Goal: Task Accomplishment & Management: Use online tool/utility

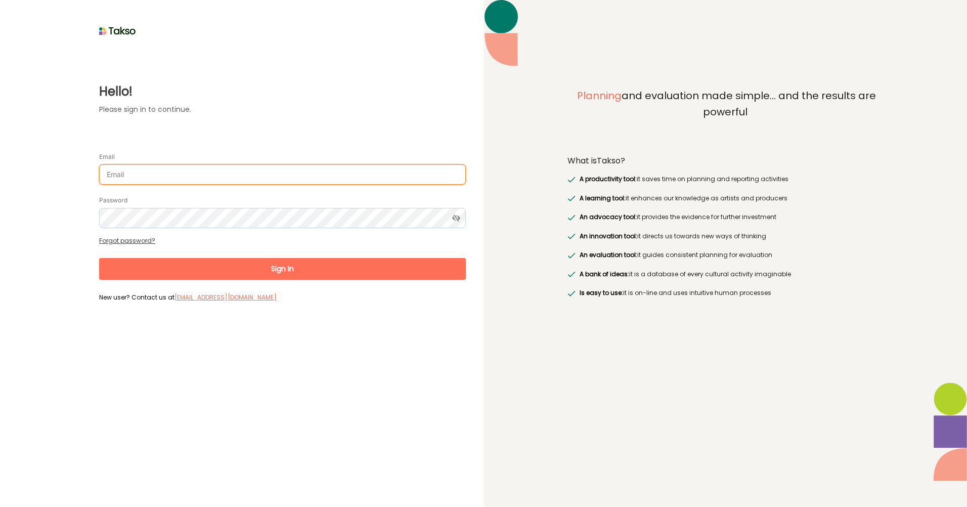
click at [127, 173] on input "Email" at bounding box center [282, 174] width 367 height 20
type input "[PERSON_NAME][EMAIL_ADDRESS][DOMAIN_NAME]"
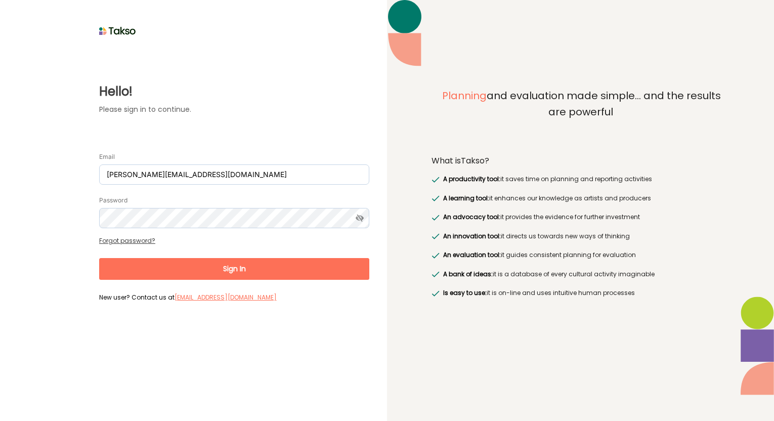
click at [239, 32] on div "Hello! Please sign in to continue. Email [EMAIL_ADDRESS][DOMAIN_NAME] Password …" at bounding box center [193, 210] width 387 height 421
click at [223, 266] on button "Sign In" at bounding box center [234, 269] width 270 height 22
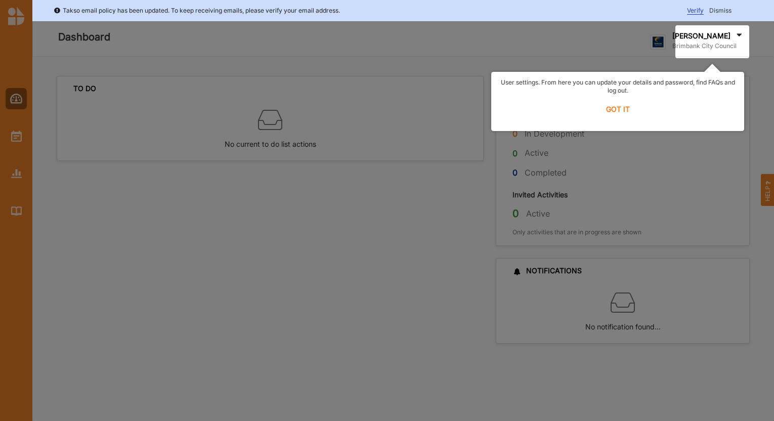
click at [625, 111] on label "GOT IT" at bounding box center [618, 109] width 240 height 22
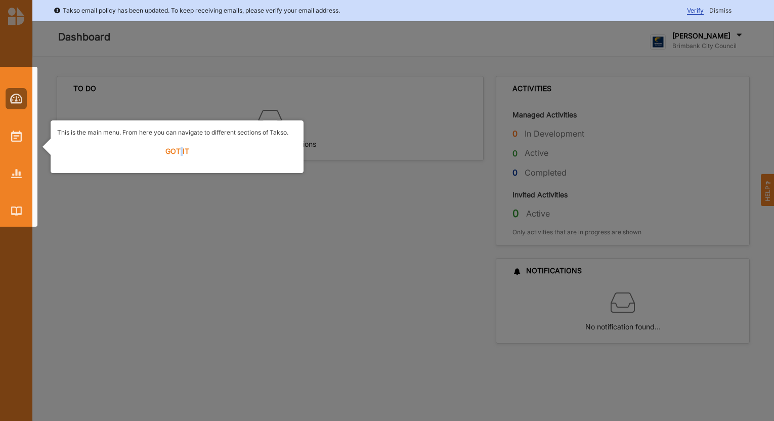
click at [182, 146] on label "GOT IT" at bounding box center [177, 151] width 240 height 22
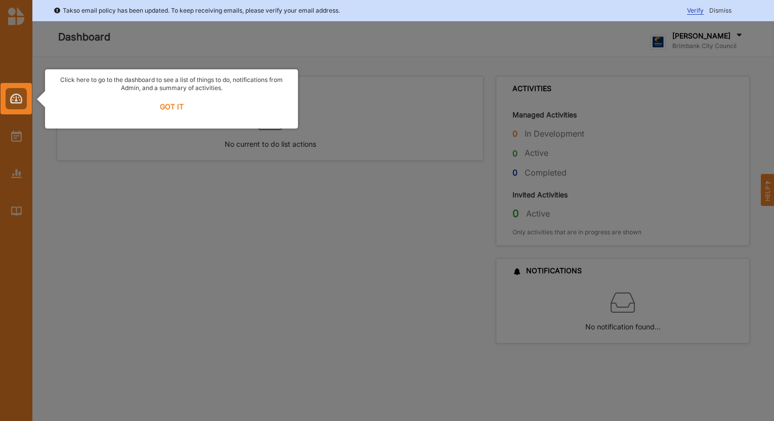
click at [178, 105] on label "GOT IT" at bounding box center [172, 107] width 240 height 22
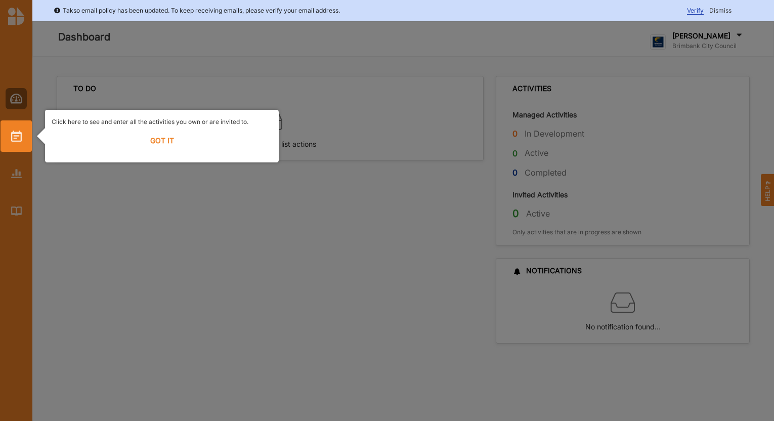
click at [167, 135] on label "GOT IT" at bounding box center [162, 141] width 221 height 22
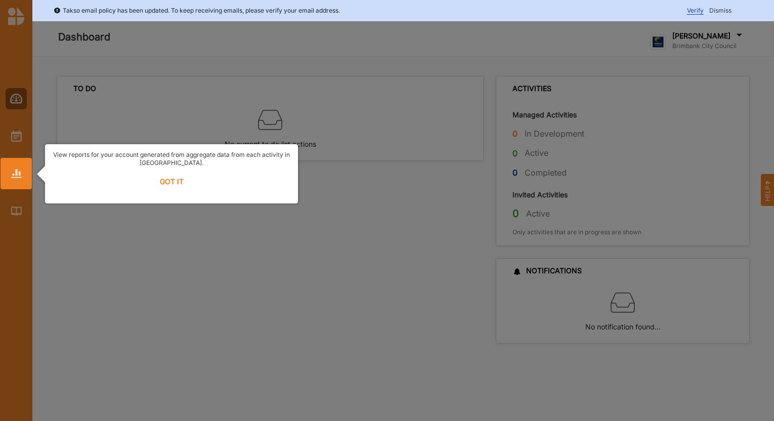
click at [171, 177] on label "GOT IT" at bounding box center [172, 181] width 240 height 22
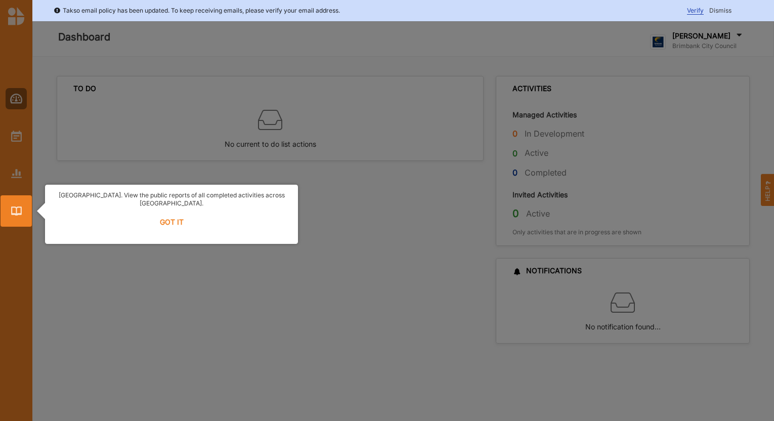
click at [165, 215] on label "GOT IT" at bounding box center [172, 222] width 240 height 22
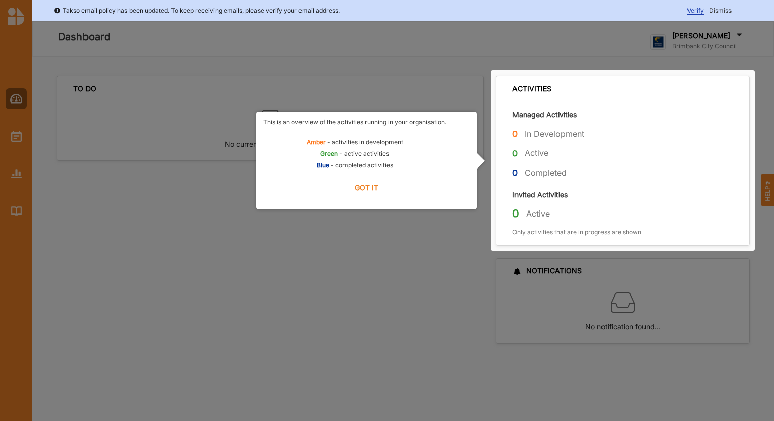
click at [374, 185] on label "GOT IT" at bounding box center [366, 188] width 207 height 22
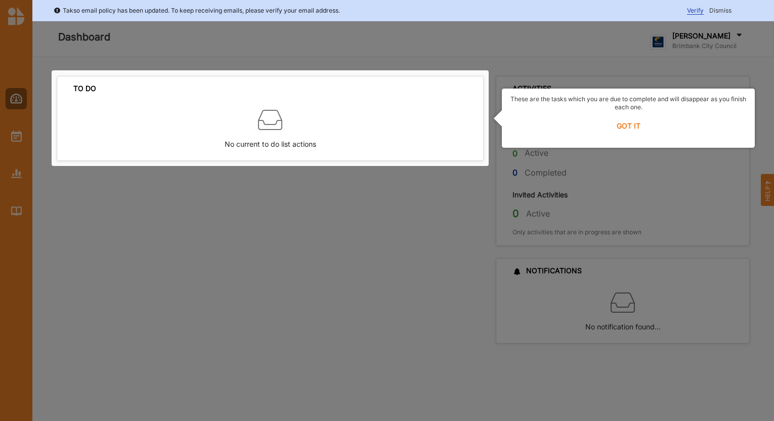
click at [630, 122] on label "GOT IT" at bounding box center [628, 126] width 240 height 22
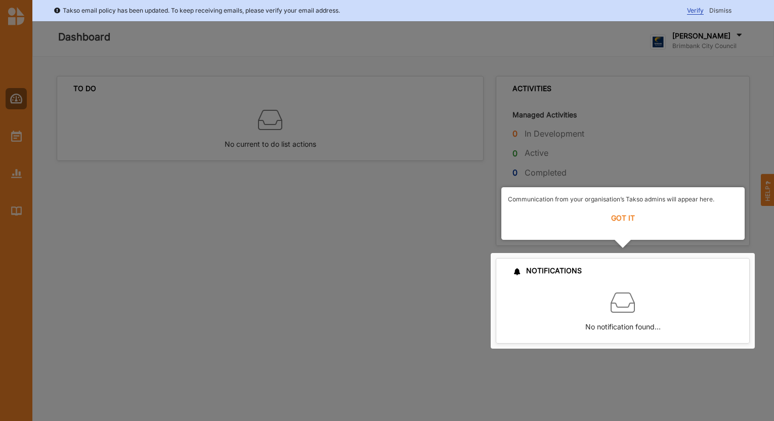
click at [617, 215] on label "GOT IT" at bounding box center [623, 218] width 230 height 22
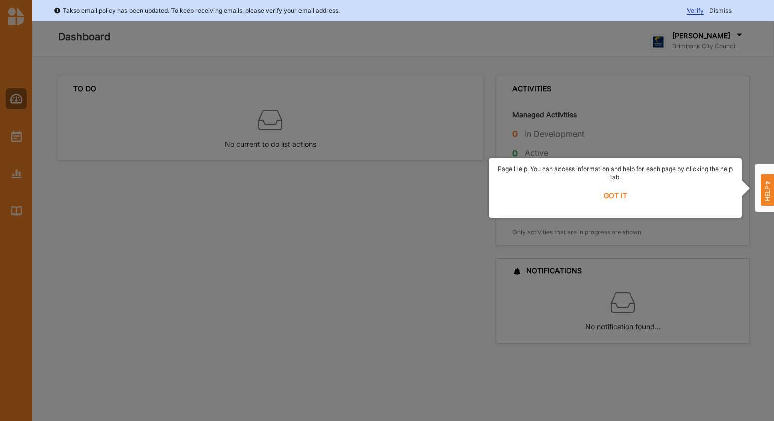
click at [617, 199] on label "GOT IT" at bounding box center [615, 196] width 240 height 22
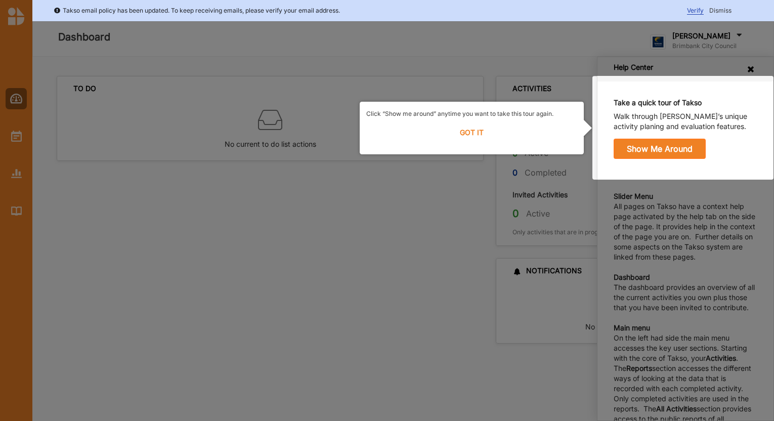
click at [468, 130] on label "GOT IT" at bounding box center [471, 132] width 211 height 22
